Goal: Information Seeking & Learning: Learn about a topic

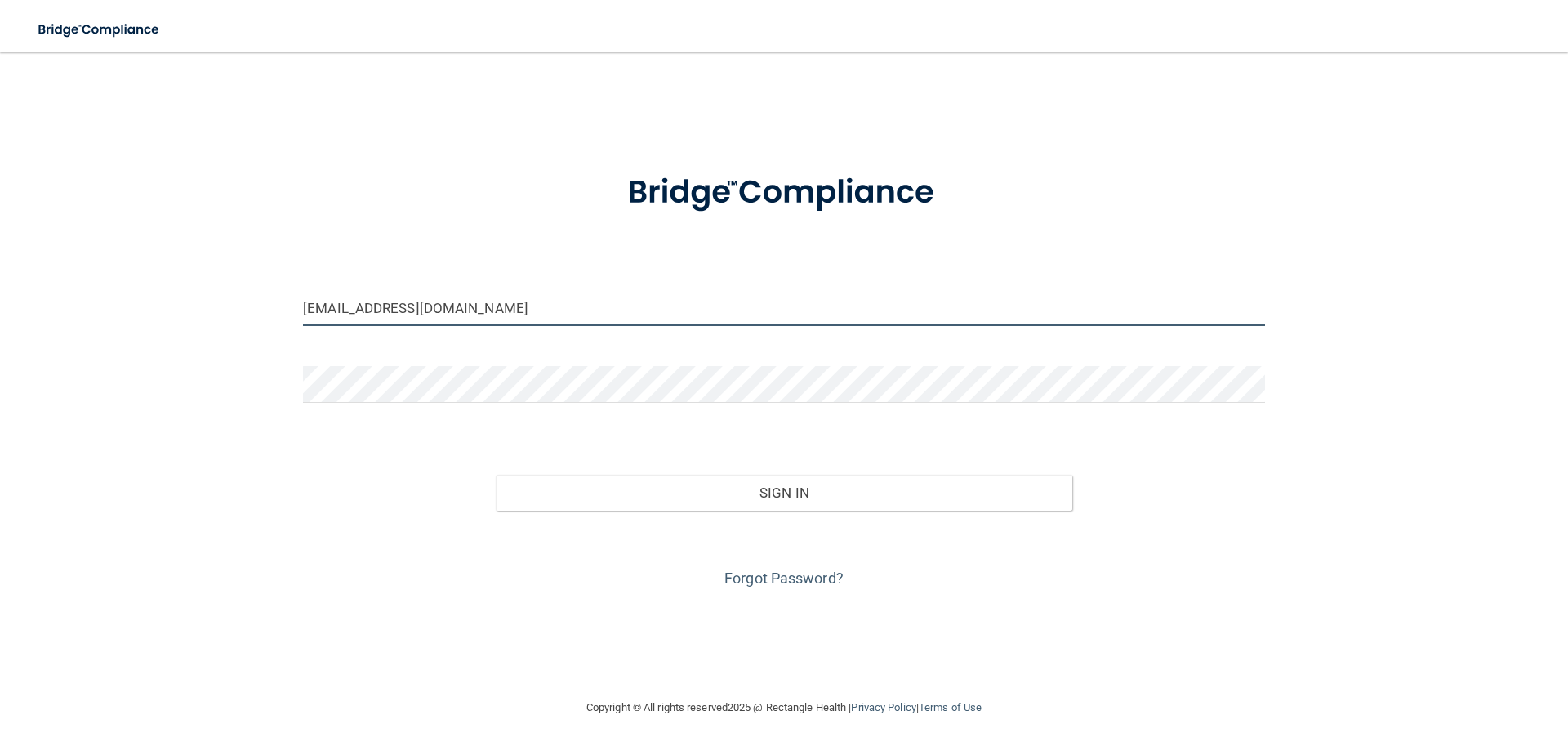
click at [457, 316] on input "[EMAIL_ADDRESS][DOMAIN_NAME]" at bounding box center [784, 308] width 962 height 37
drag, startPoint x: 522, startPoint y: 303, endPoint x: 243, endPoint y: 320, distance: 279.5
click at [252, 322] on div "dmc2123@comcast.net Invalid email/password. You don't have permission to access…" at bounding box center [784, 374] width 1503 height 613
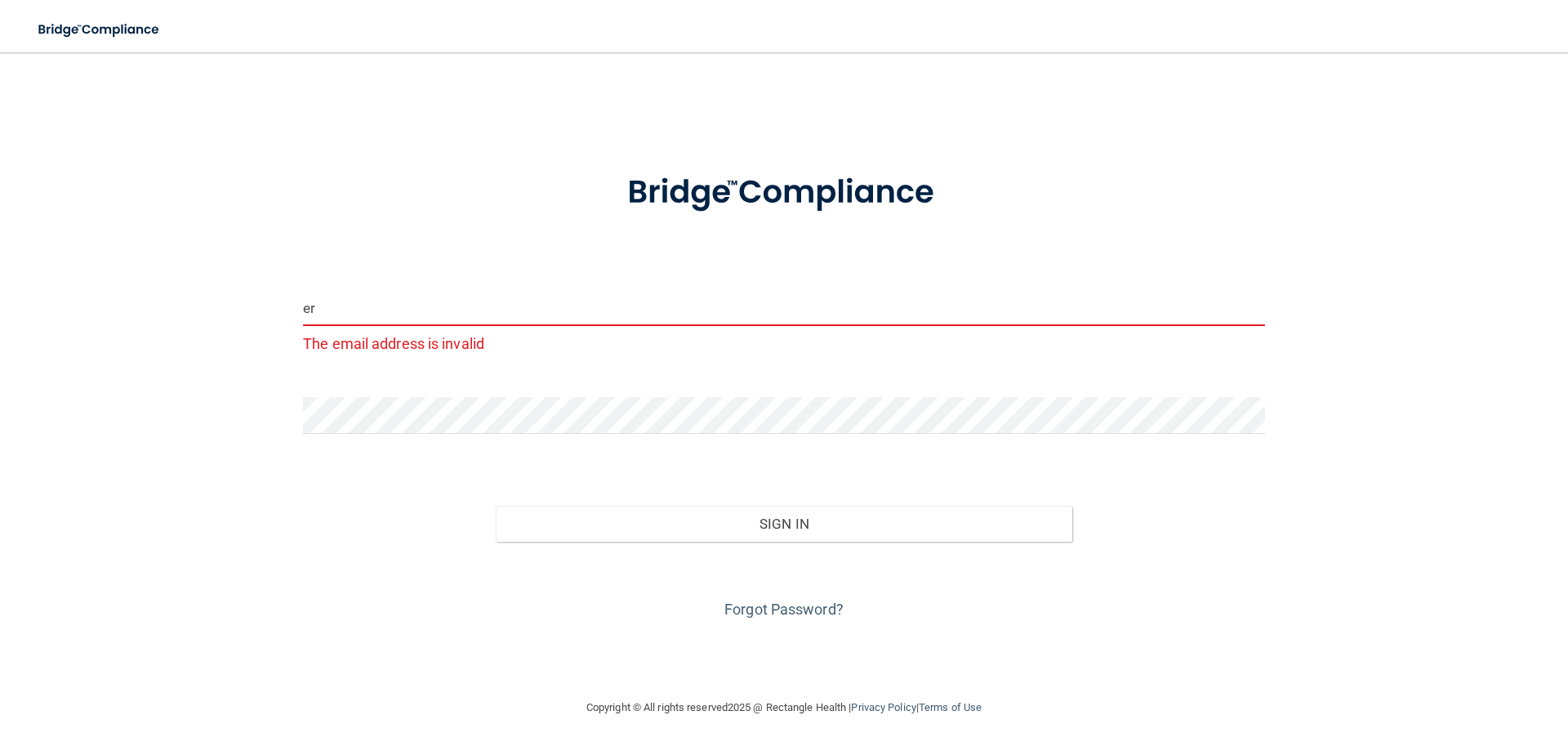
type input "e"
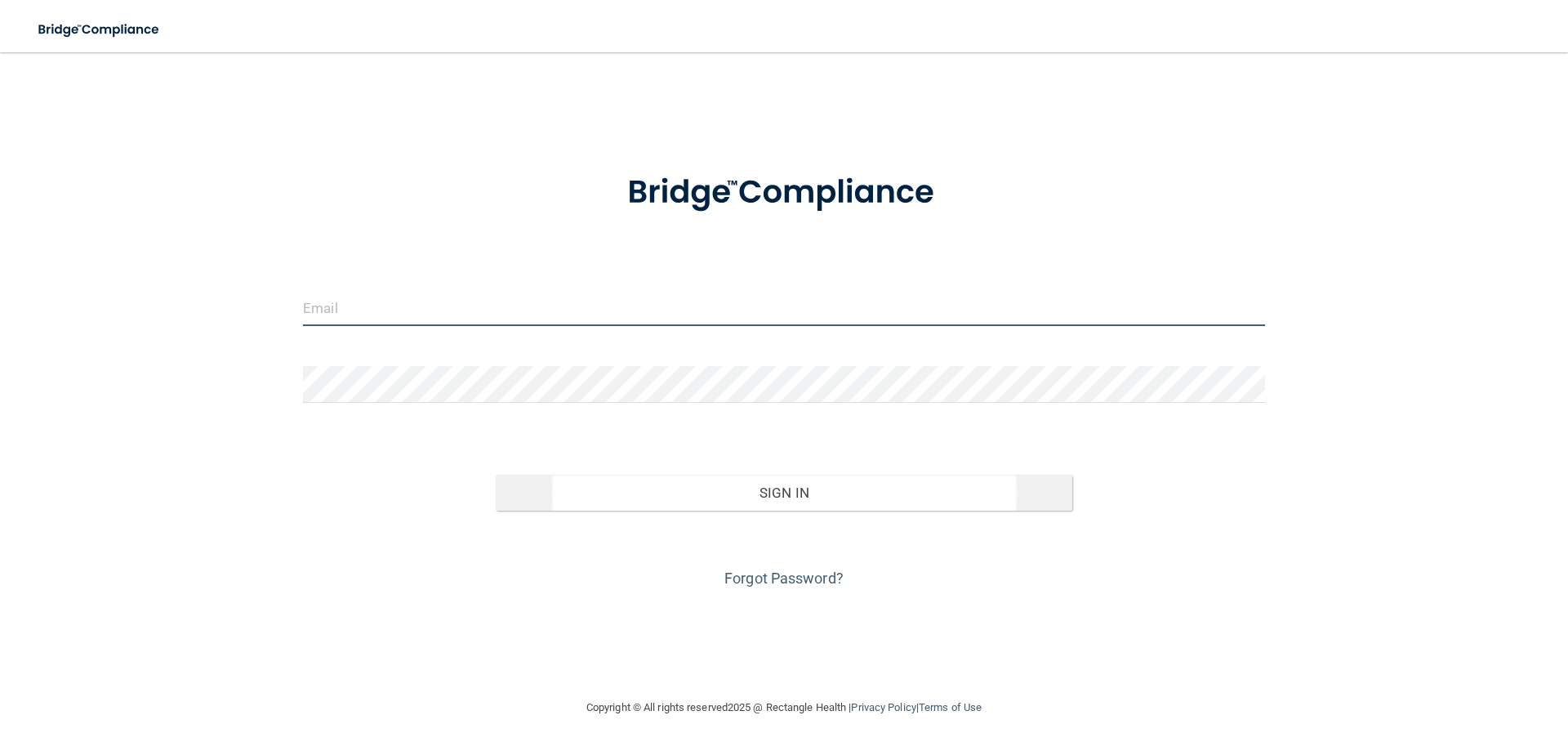
type input "[EMAIL_ADDRESS][DOMAIN_NAME]"
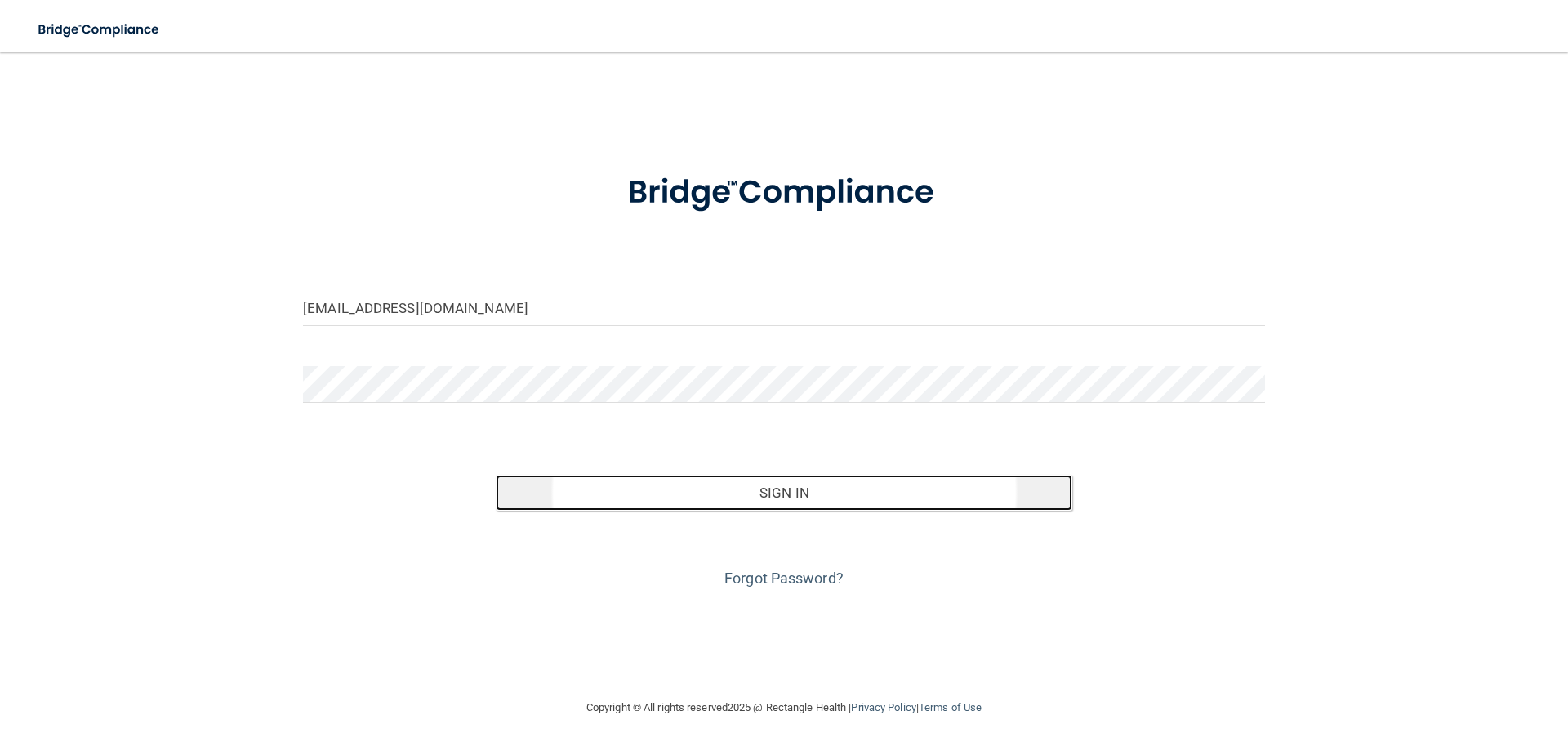
click at [707, 486] on button "Sign In" at bounding box center [784, 493] width 577 height 36
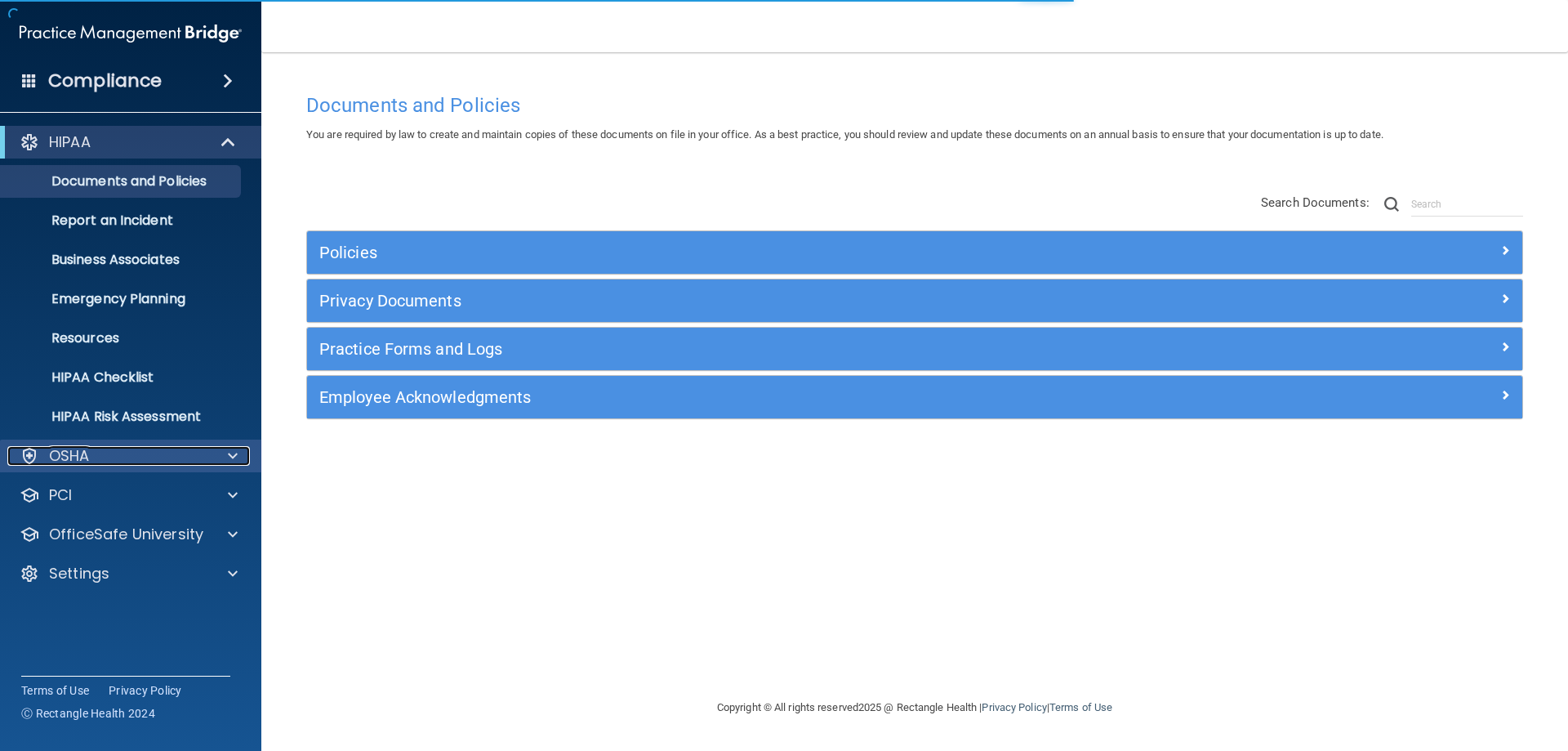
click at [91, 458] on div "OSHA" at bounding box center [108, 456] width 202 height 20
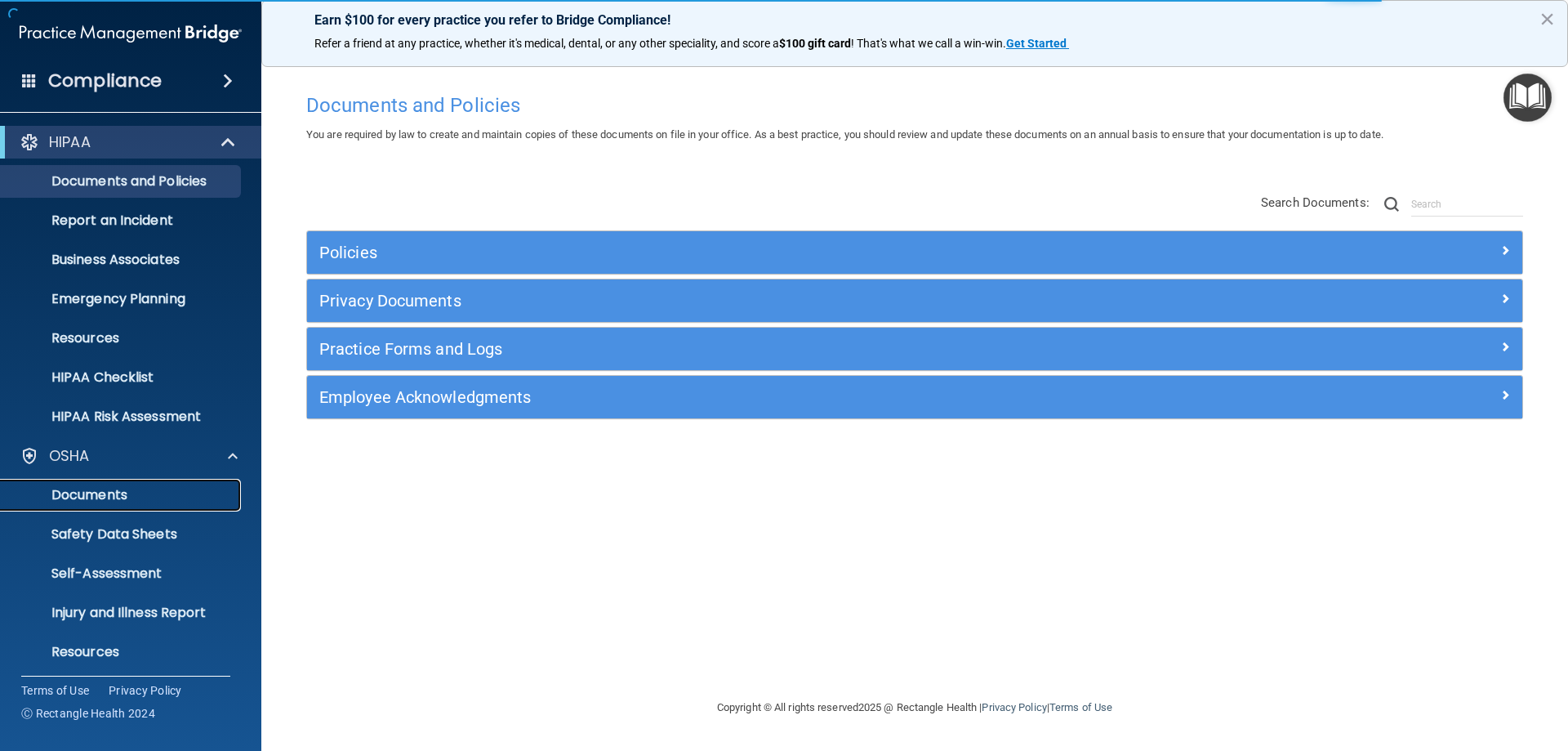
click at [97, 496] on p "Documents" at bounding box center [122, 495] width 223 height 17
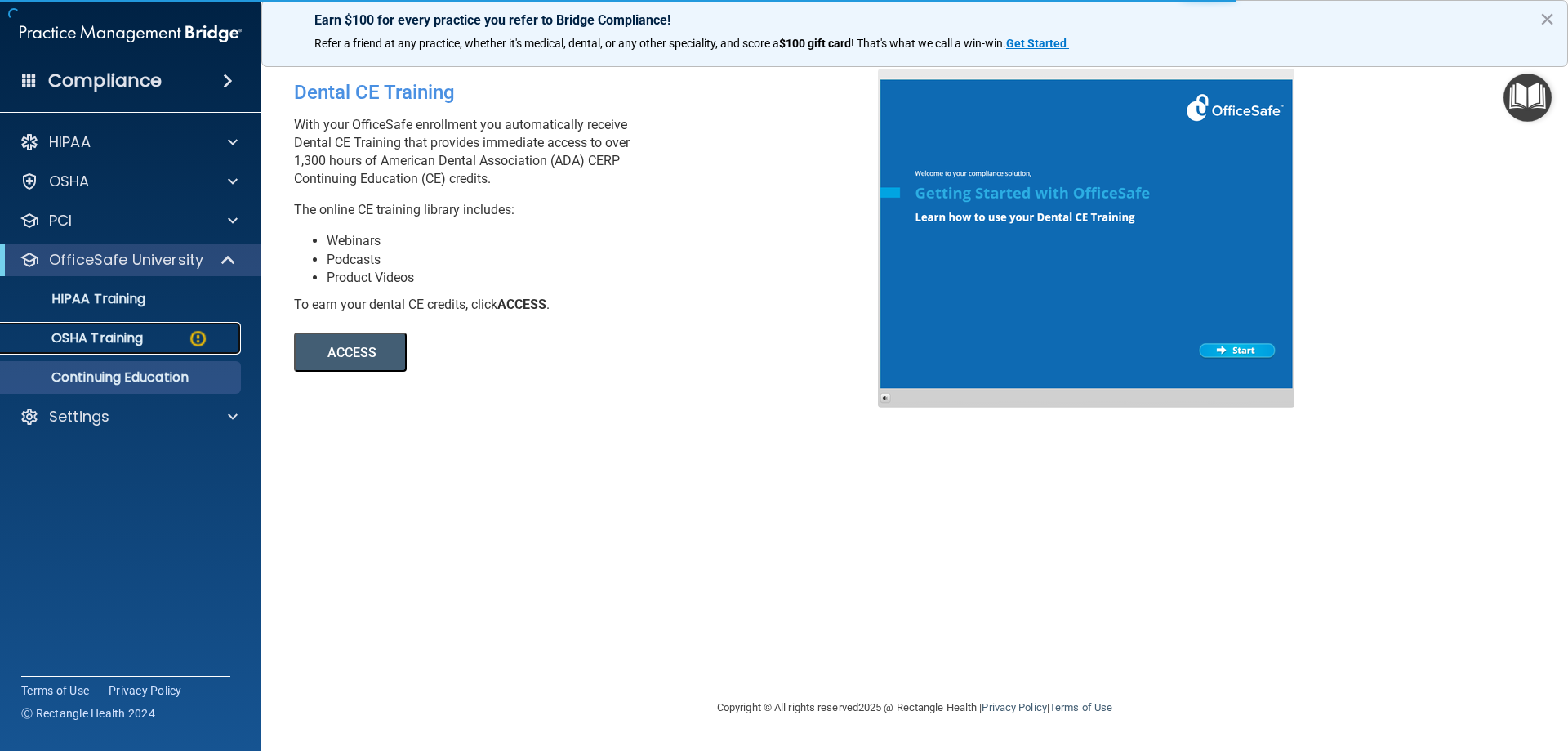
click at [157, 336] on div "OSHA Training" at bounding box center [122, 338] width 223 height 17
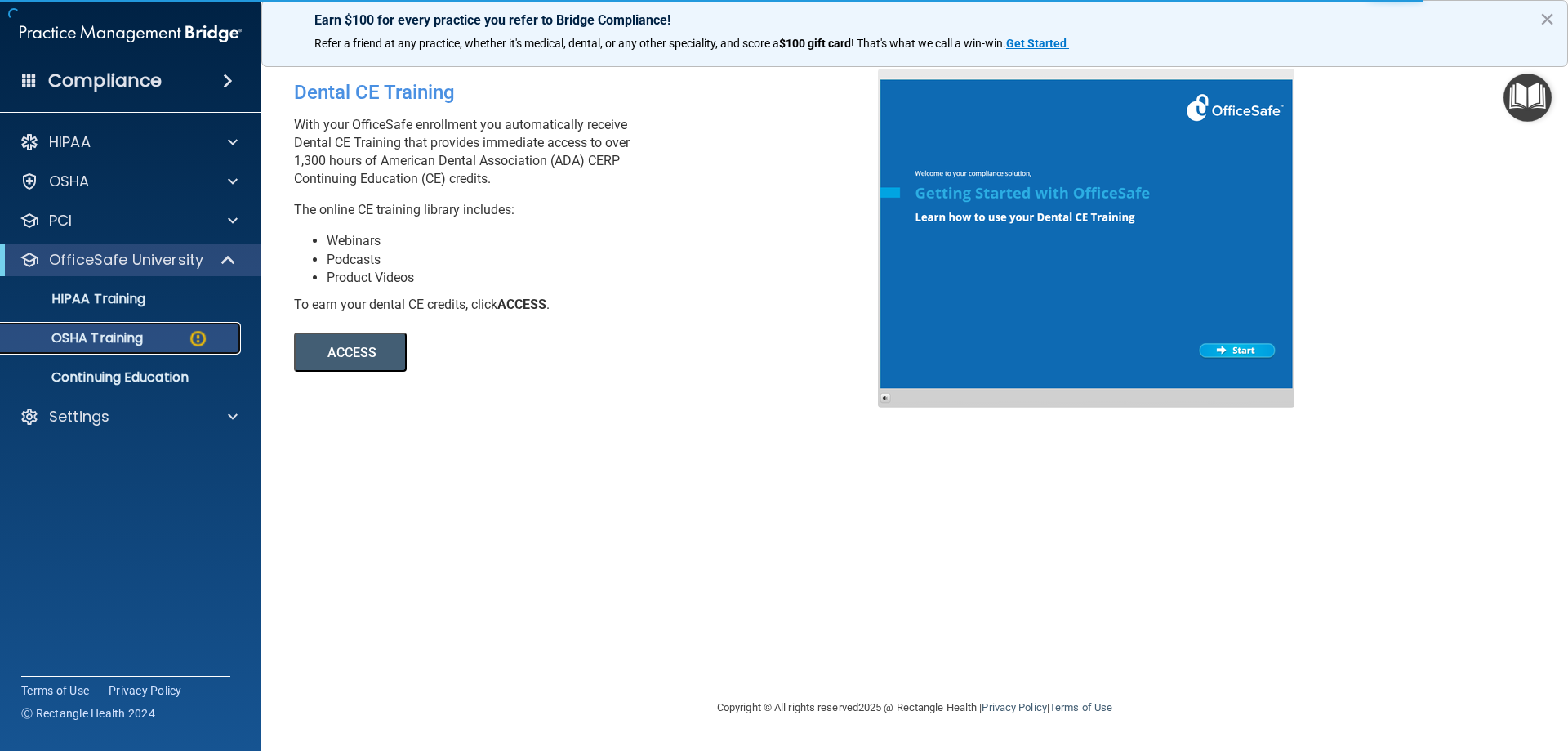
click at [197, 335] on img at bounding box center [197, 338] width 21 height 21
click at [73, 303] on p "HIPAA Training" at bounding box center [78, 299] width 135 height 17
click at [75, 295] on p "HIPAA Training" at bounding box center [78, 299] width 135 height 17
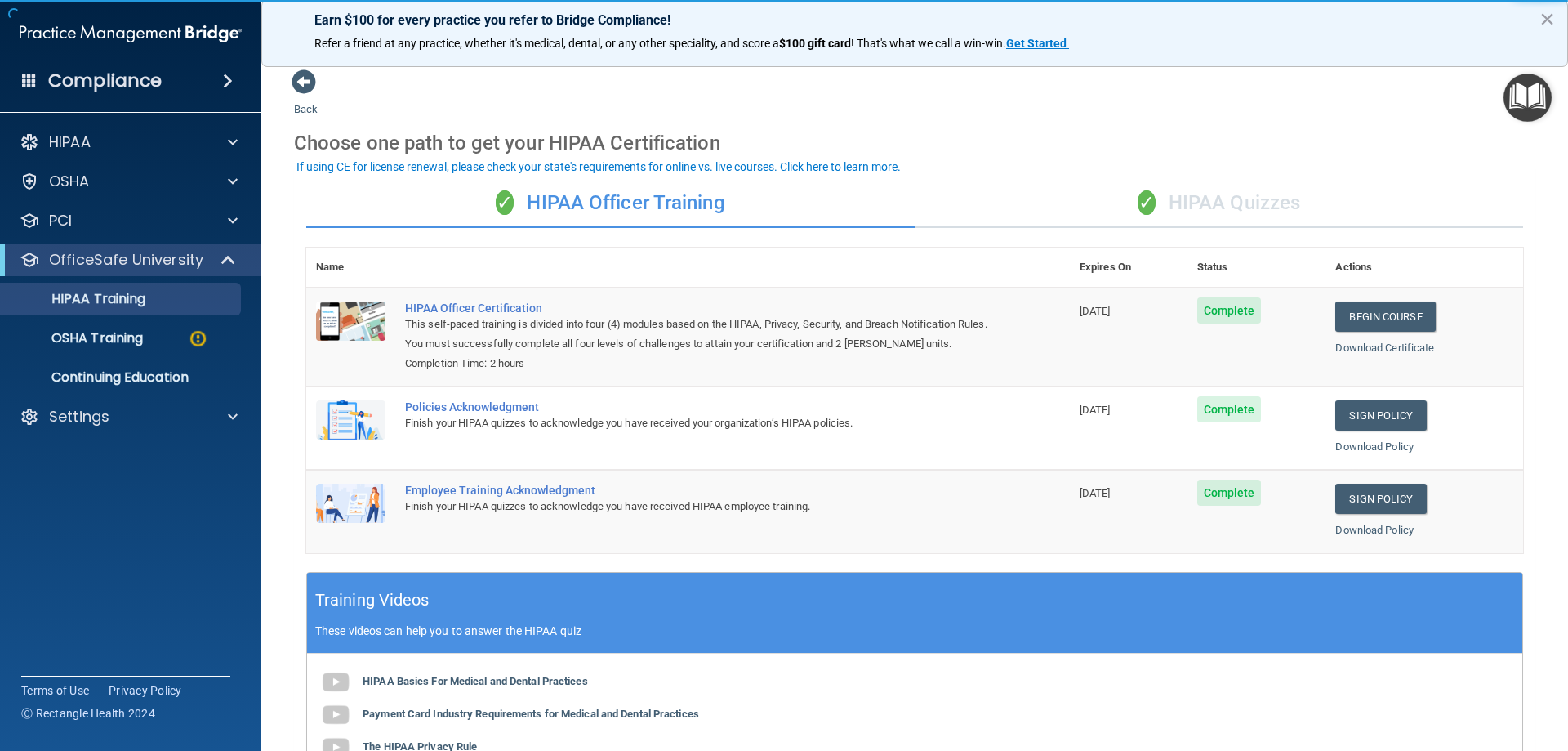
click at [1209, 192] on div "✓ HIPAA Quizzes" at bounding box center [1219, 203] width 608 height 49
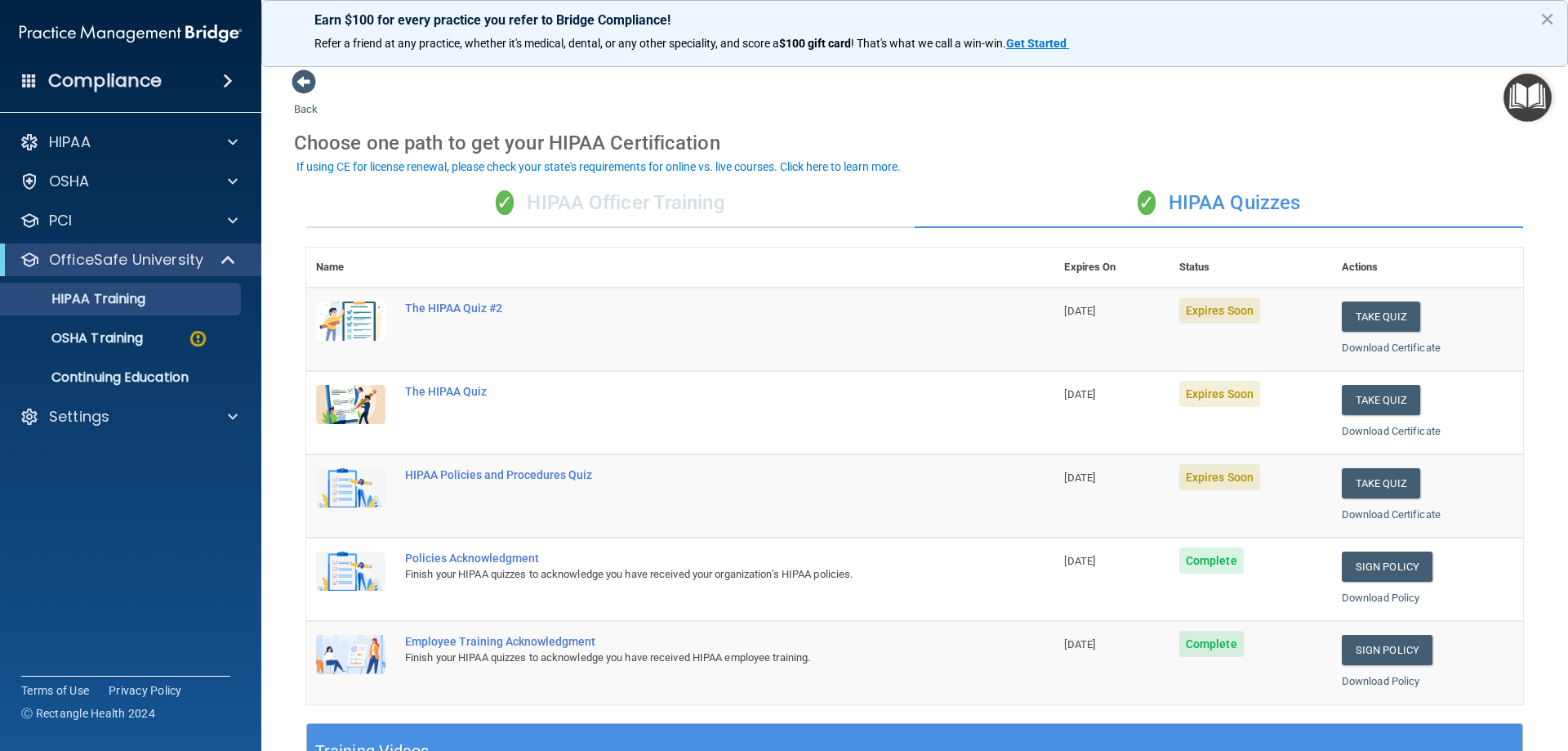
click at [687, 209] on div "✓ HIPAA Officer Training" at bounding box center [611, 203] width 608 height 49
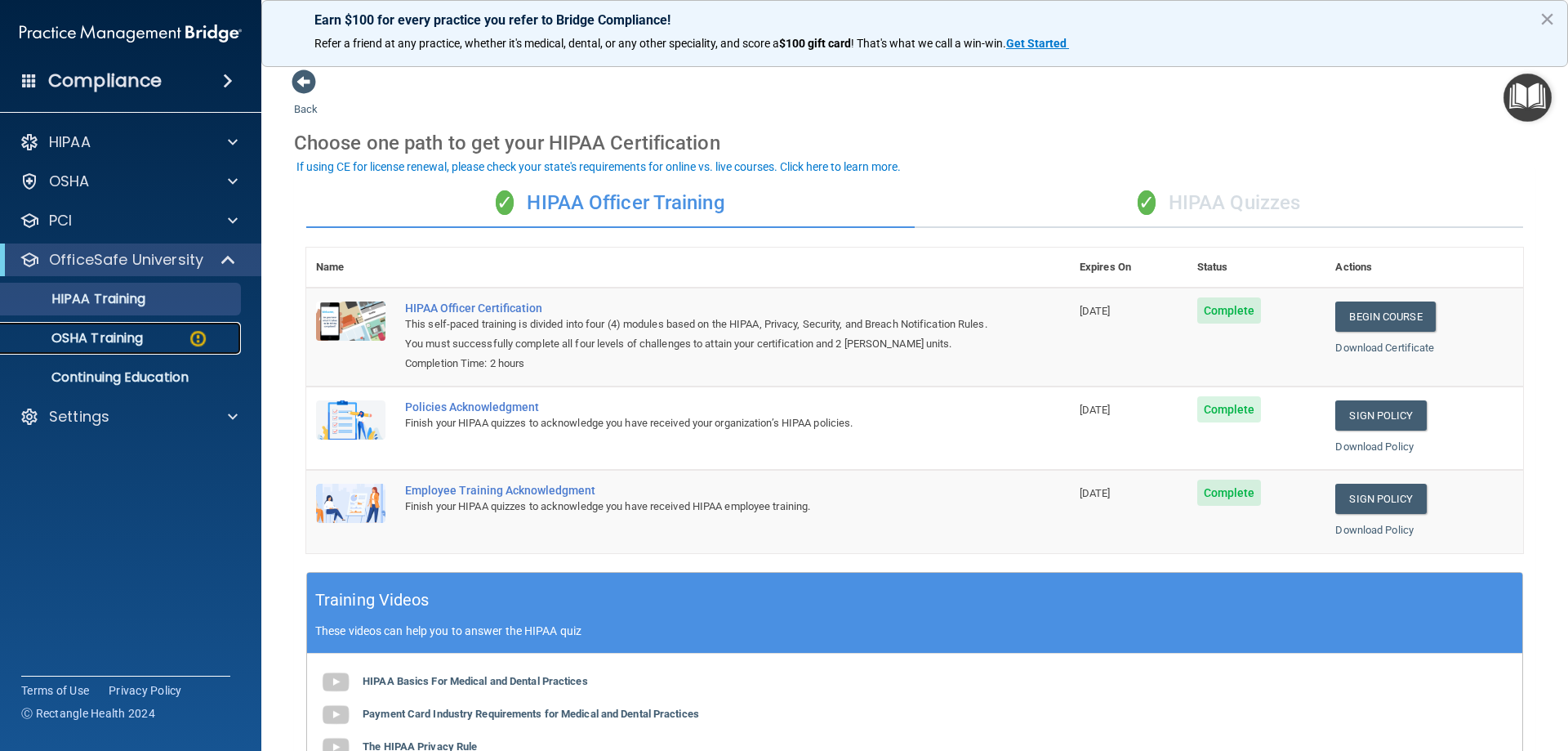
click at [141, 343] on p "OSHA Training" at bounding box center [77, 338] width 132 height 17
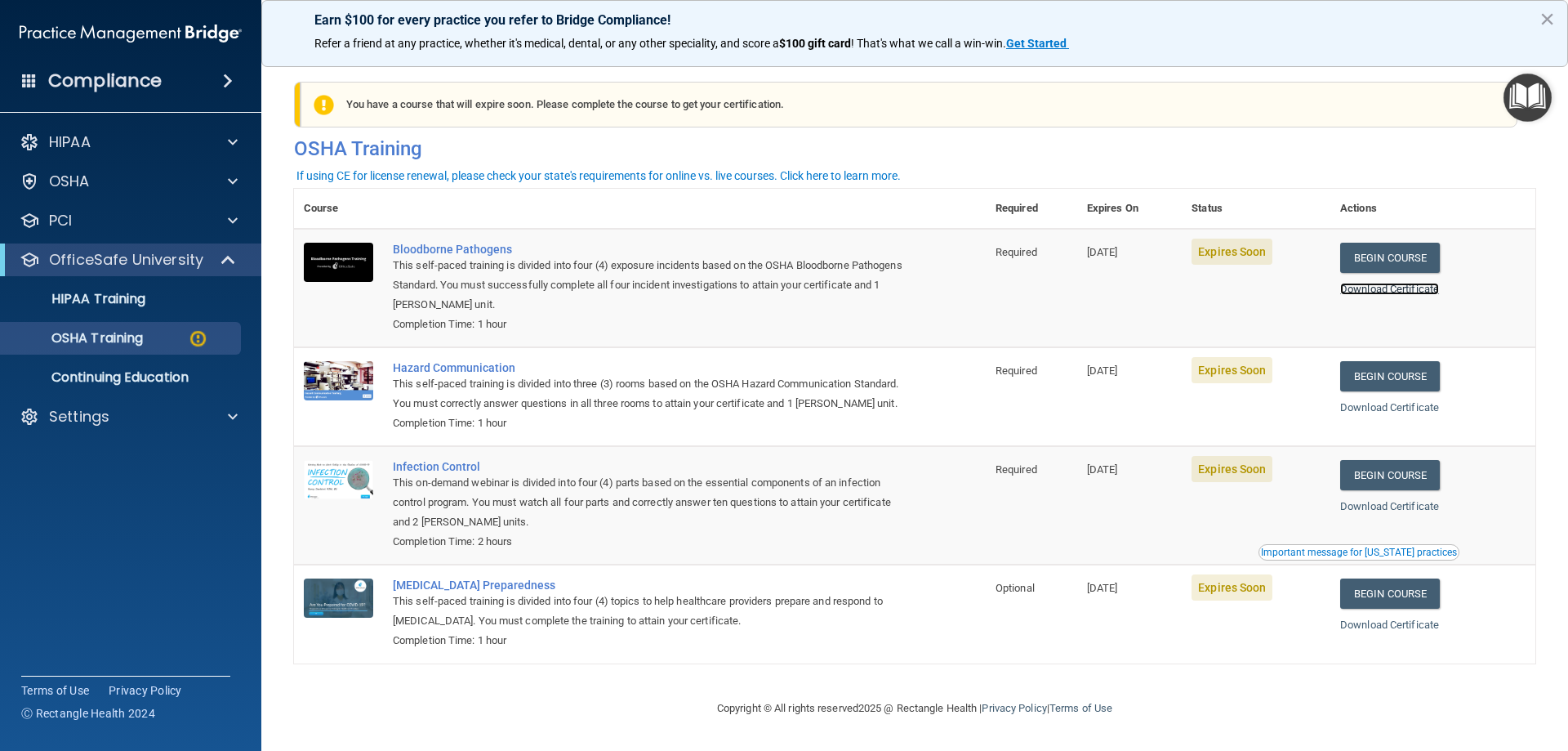
click at [1377, 287] on link "Download Certificate" at bounding box center [1390, 288] width 99 height 13
